Goal: Check status: Check status

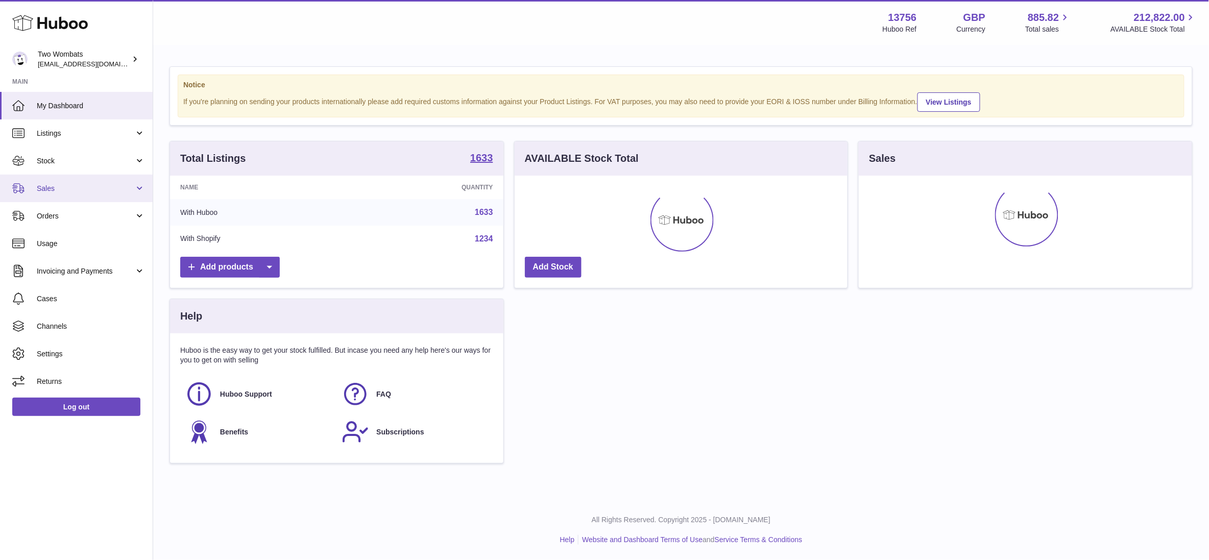
click at [67, 197] on link "Sales" at bounding box center [76, 189] width 153 height 28
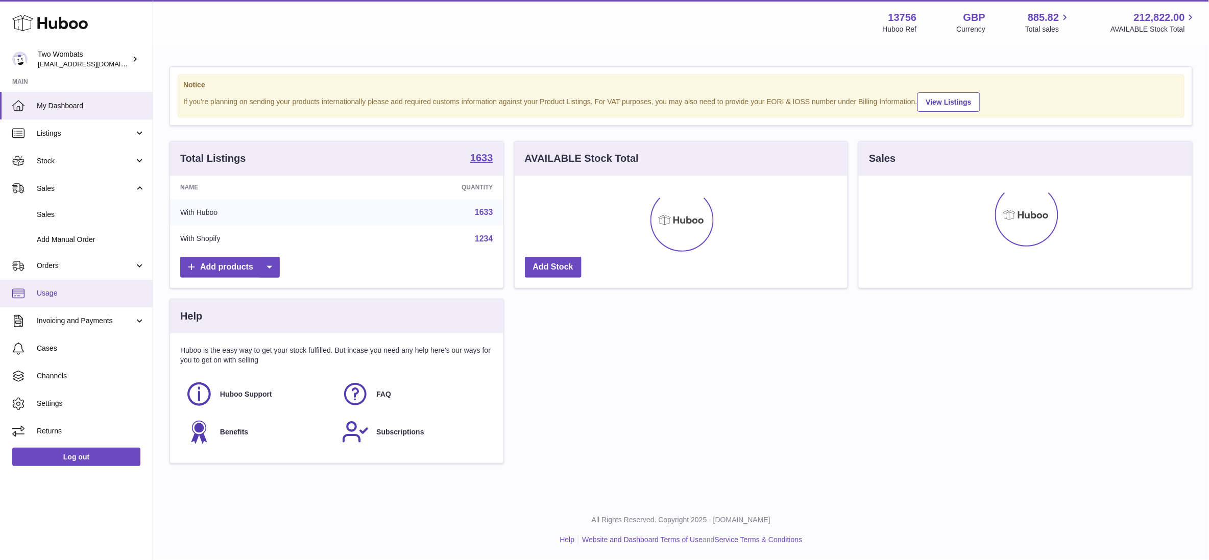
click at [75, 280] on link "Usage" at bounding box center [76, 294] width 153 height 28
click at [75, 272] on link "Orders" at bounding box center [76, 266] width 153 height 28
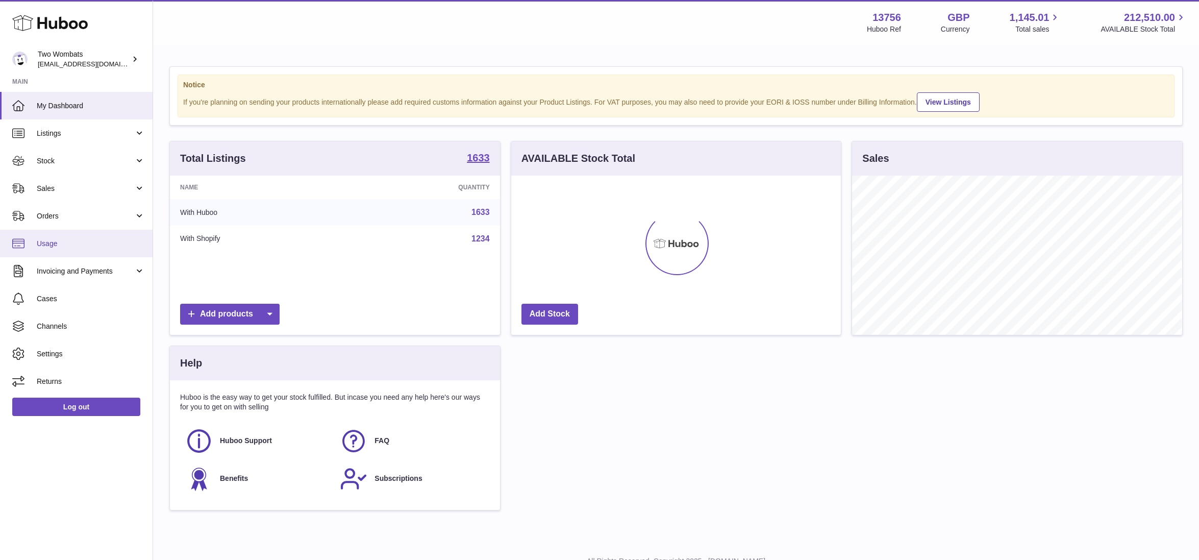
scroll to position [159, 330]
click at [71, 216] on span "Orders" at bounding box center [85, 216] width 97 height 10
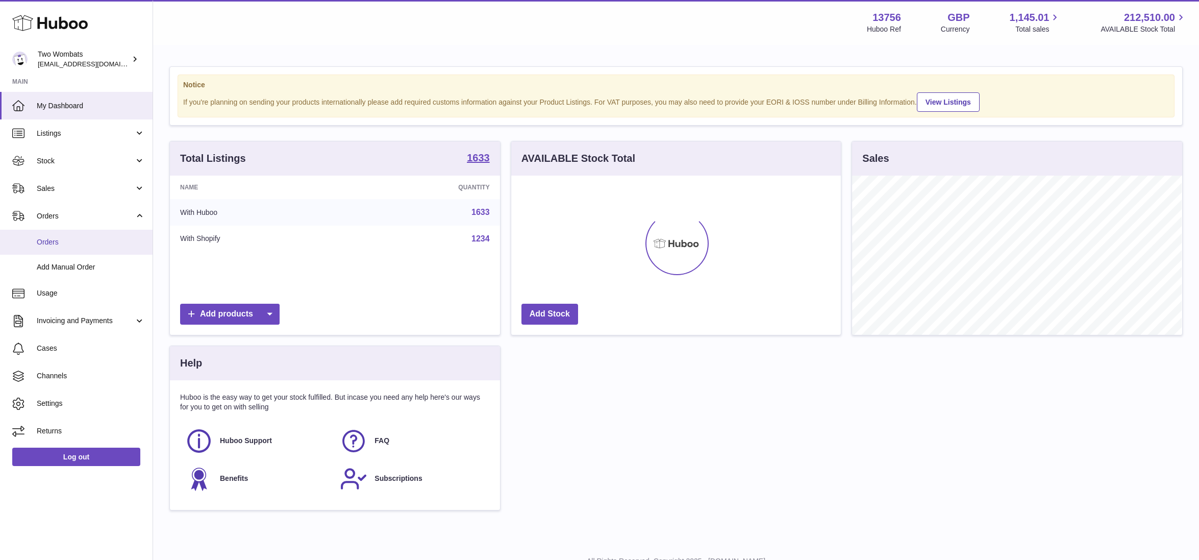
click at [75, 248] on link "Orders" at bounding box center [76, 242] width 153 height 25
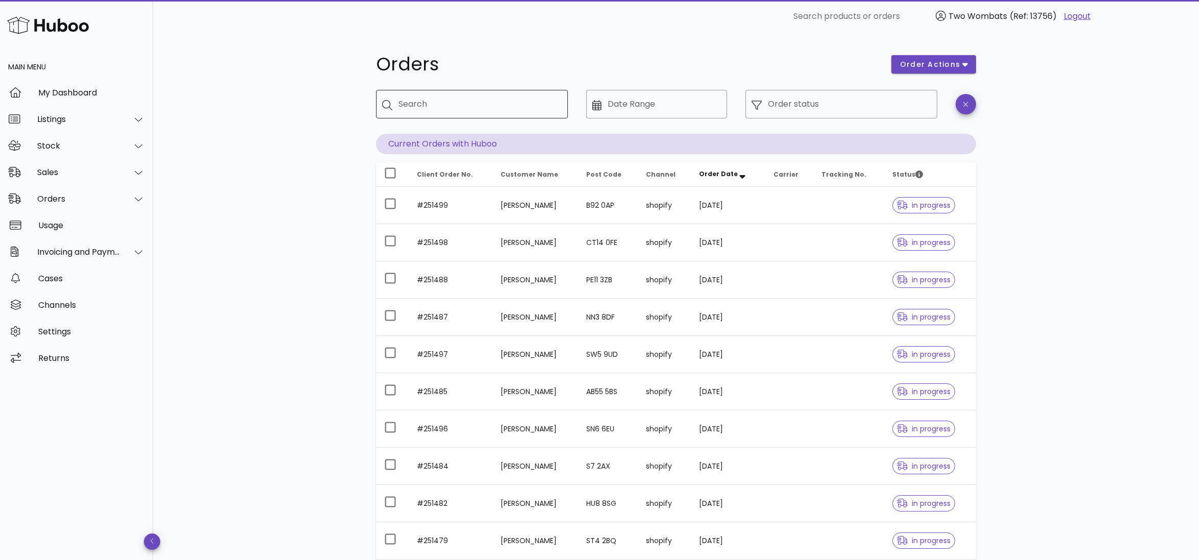
click at [445, 108] on input "Search" at bounding box center [479, 104] width 161 height 16
type input "*****"
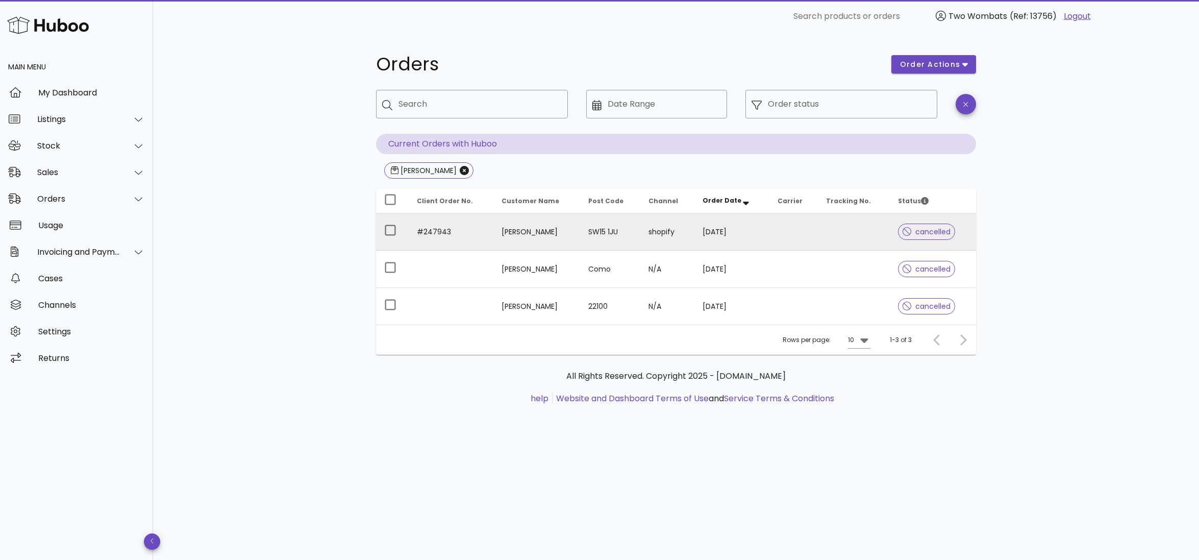
click at [556, 235] on td "Cormac Folan" at bounding box center [537, 231] width 87 height 37
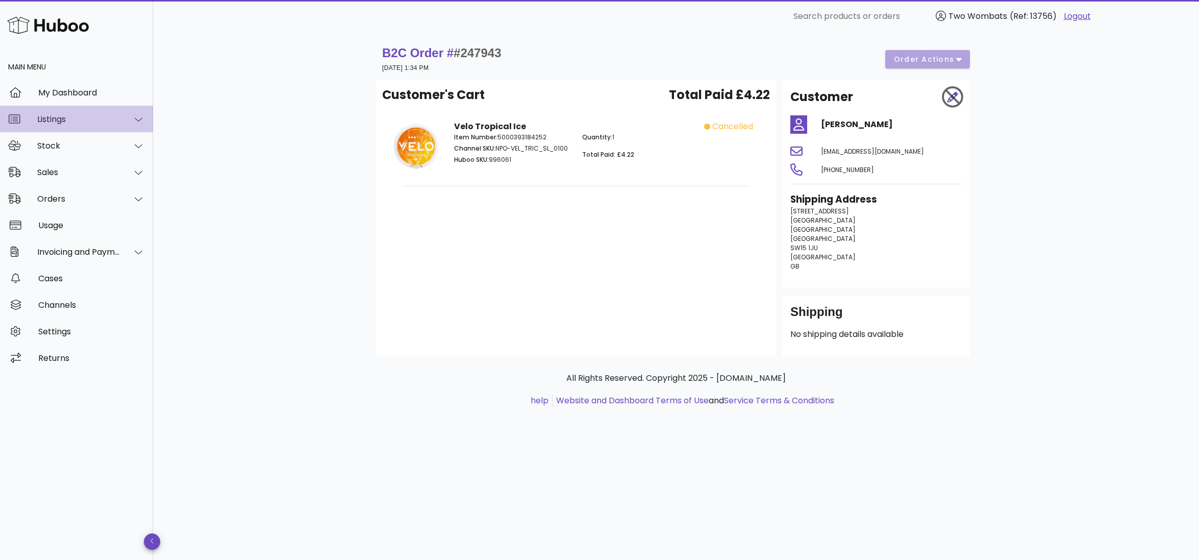
click at [69, 118] on div "Listings" at bounding box center [78, 119] width 83 height 10
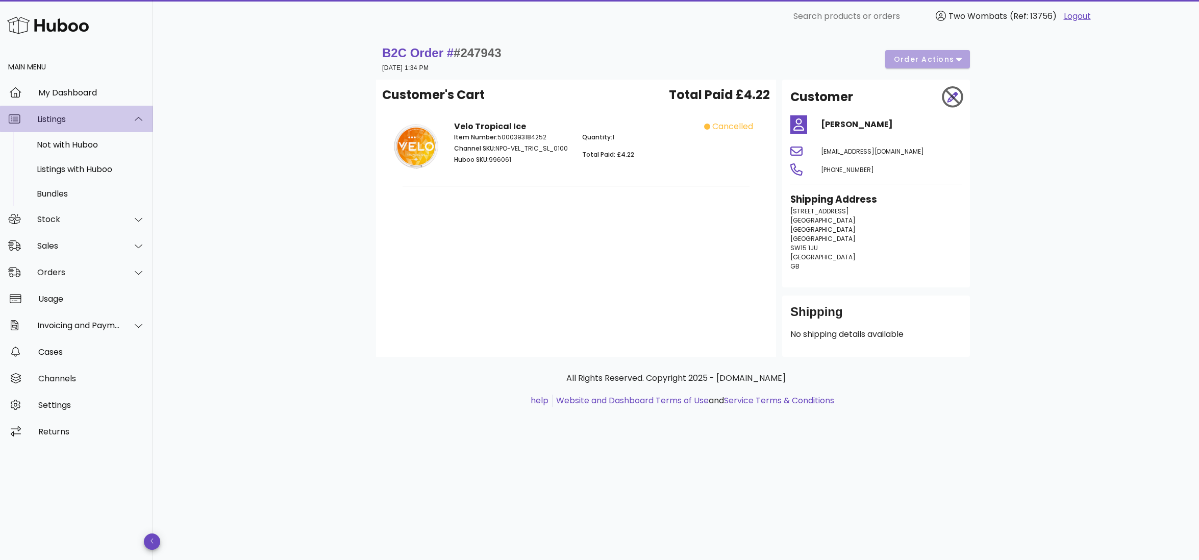
click at [90, 118] on div "Listings" at bounding box center [78, 119] width 83 height 10
